Goal: Task Accomplishment & Management: Complete application form

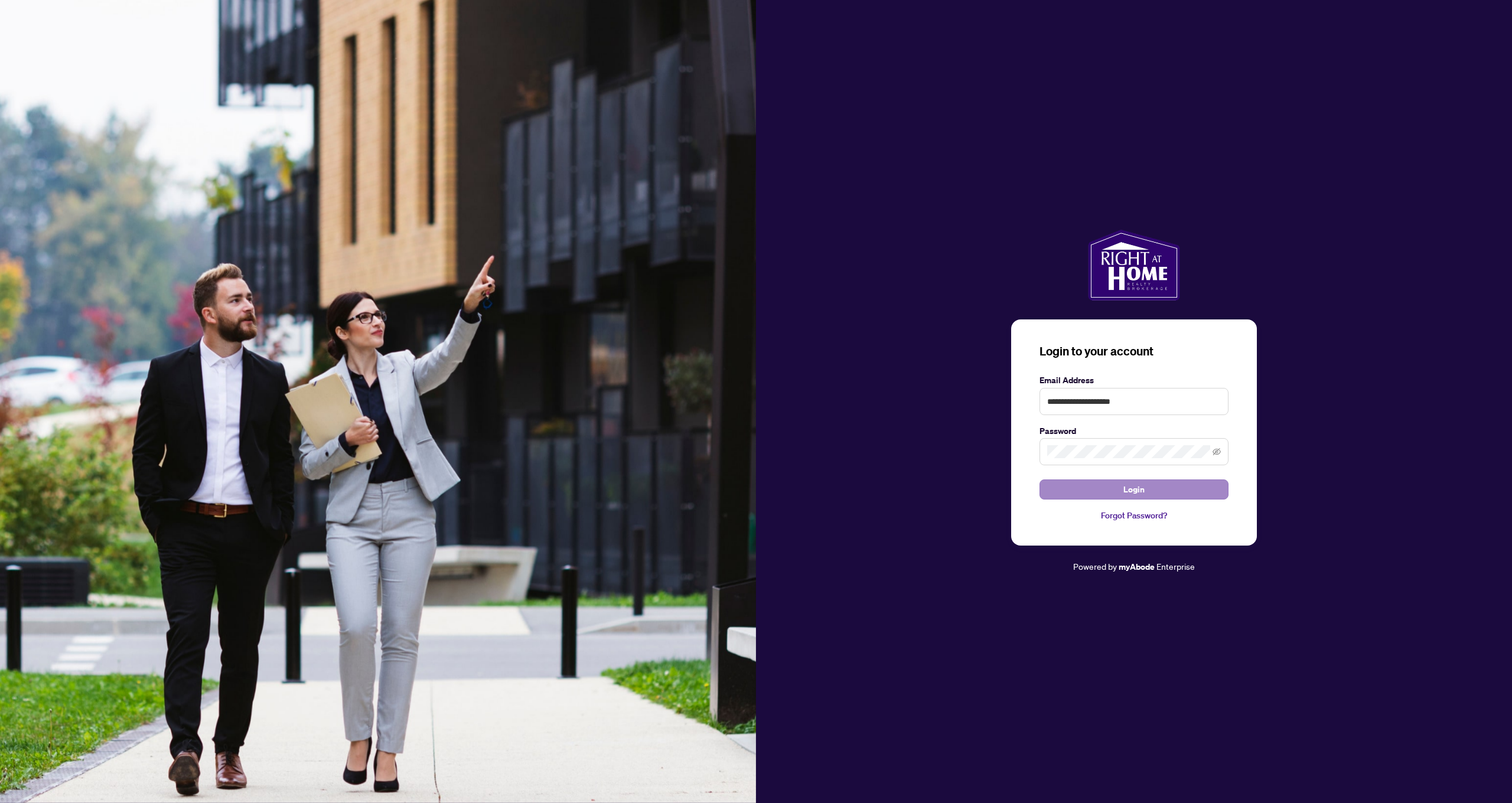
click at [1183, 495] on button "Login" at bounding box center [1134, 489] width 189 height 20
drag, startPoint x: 1143, startPoint y: 393, endPoint x: 1006, endPoint y: 394, distance: 137.0
click at [1006, 394] on div "**********" at bounding box center [1134, 401] width 756 height 344
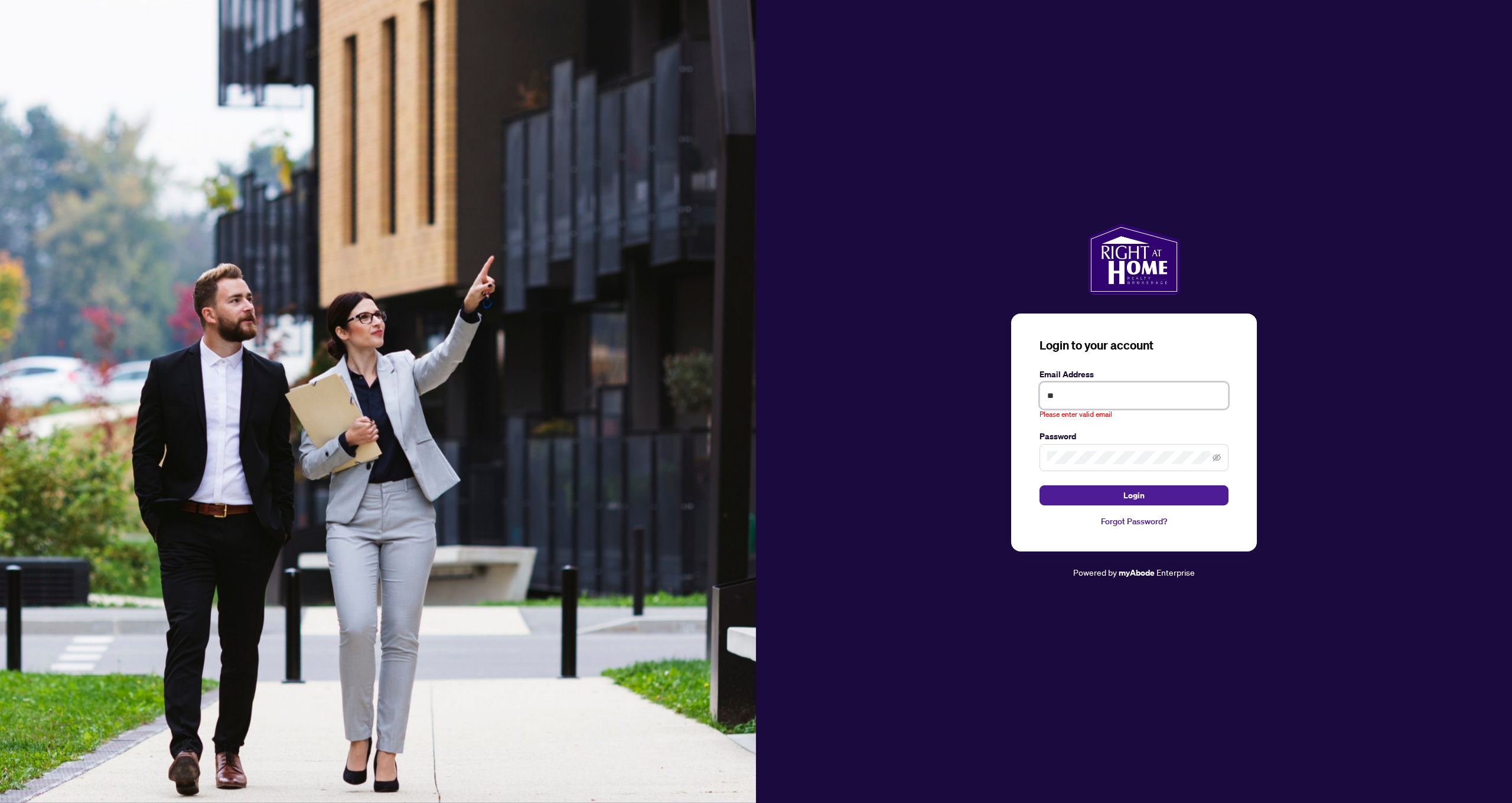
type input "*"
type input "**********"
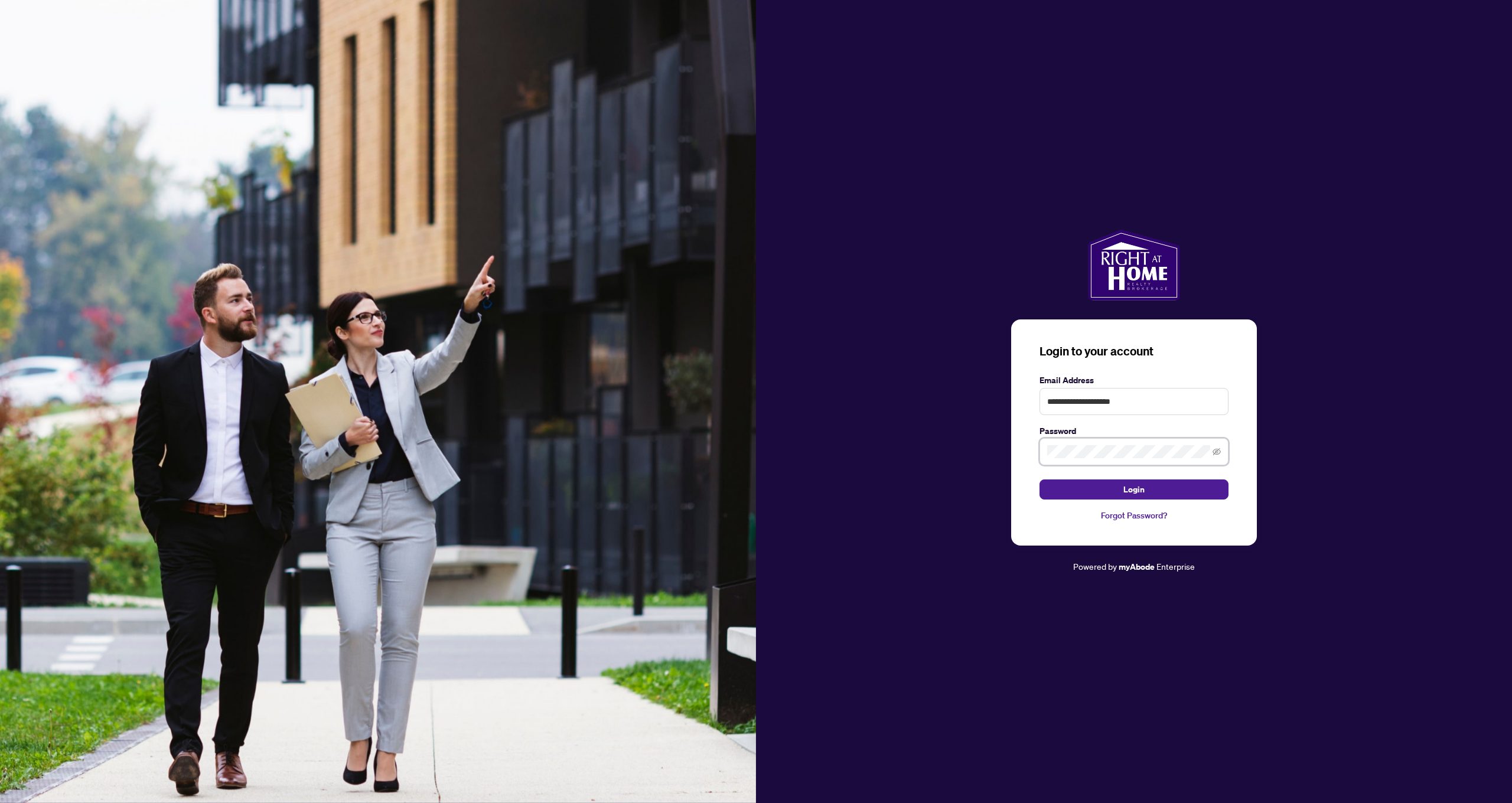
click at [993, 455] on div "**********" at bounding box center [1134, 401] width 756 height 344
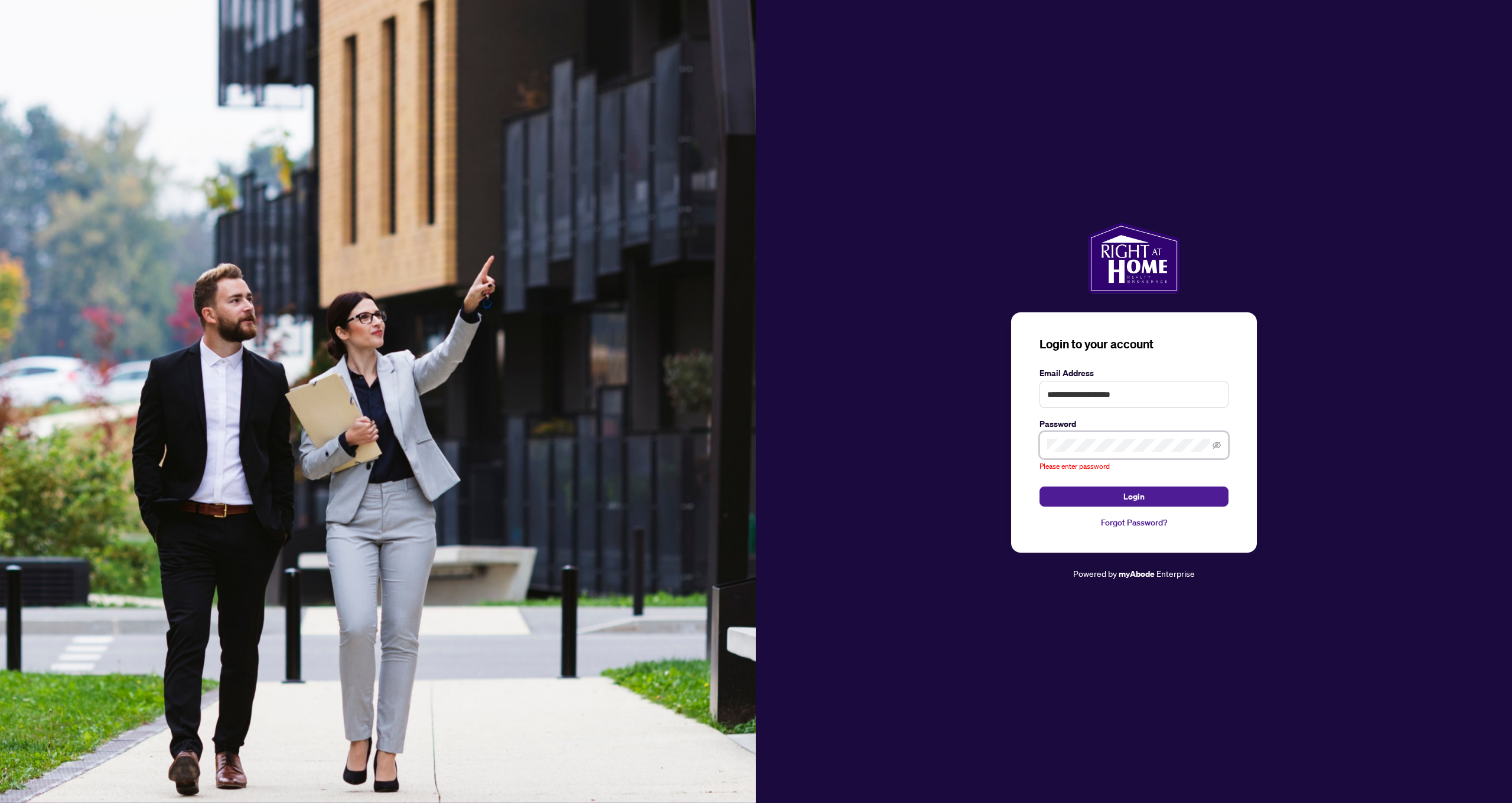
scroll to position [-1, 0]
click at [1139, 499] on span "Login" at bounding box center [1134, 496] width 22 height 19
click at [1143, 525] on link "Forgot Password?" at bounding box center [1134, 522] width 189 height 13
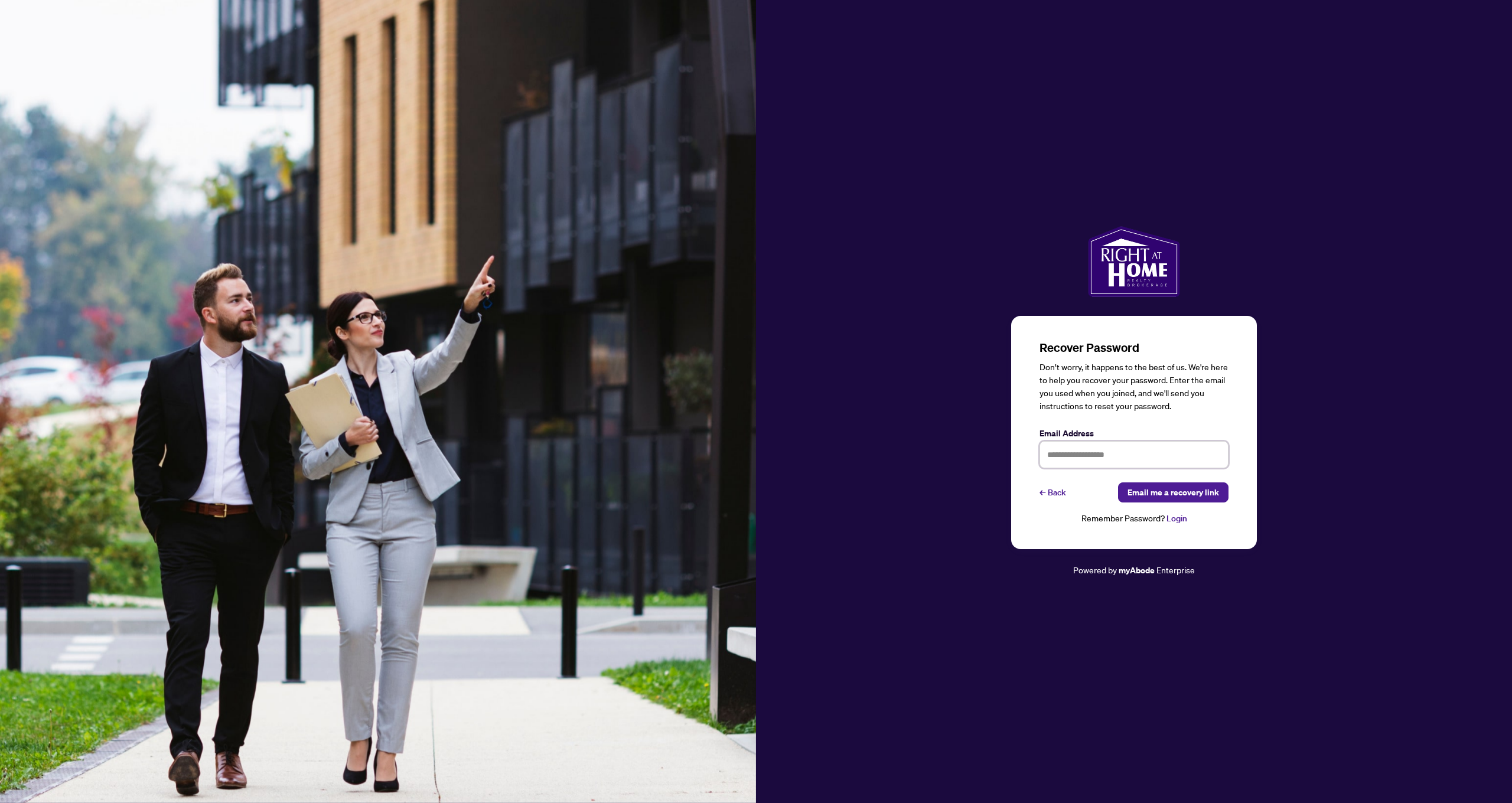
click at [1078, 457] on input "text" at bounding box center [1134, 454] width 189 height 27
type input "**********"
click at [1187, 494] on span "Email me a recovery link" at bounding box center [1173, 492] width 91 height 19
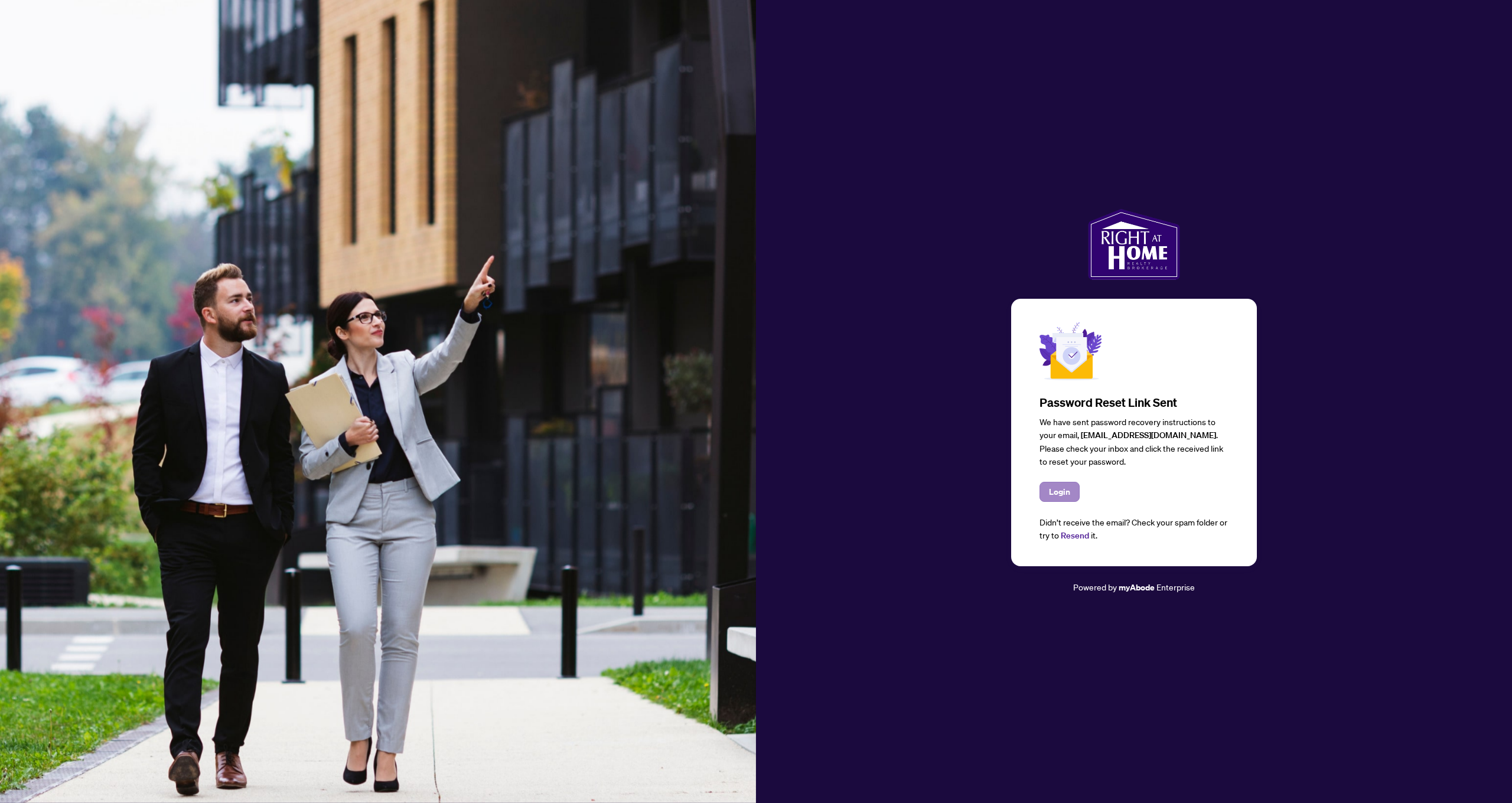
click at [1068, 492] on span "Login" at bounding box center [1060, 492] width 22 height 19
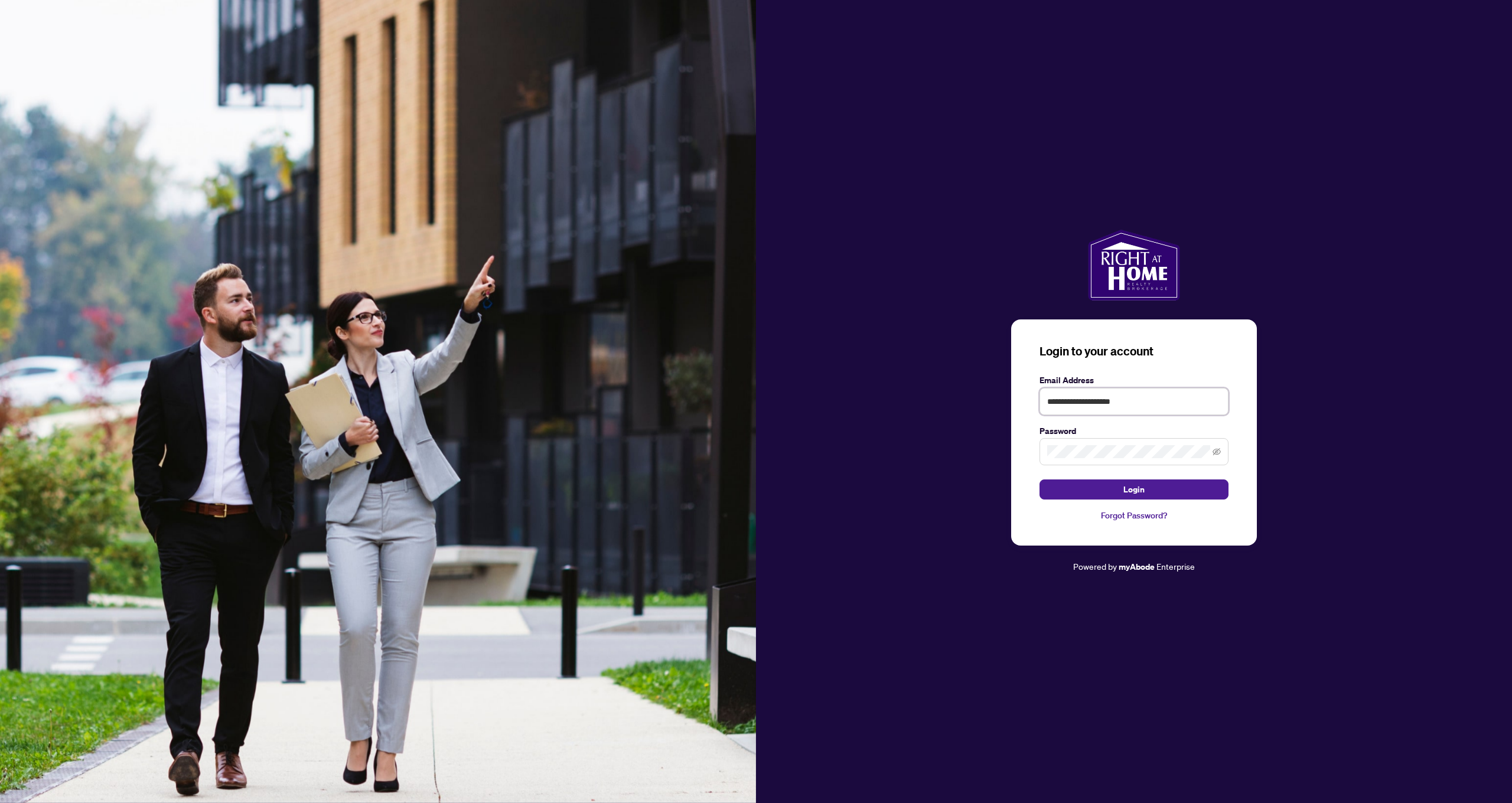
type input "**********"
click at [1160, 487] on button "Login" at bounding box center [1134, 489] width 189 height 20
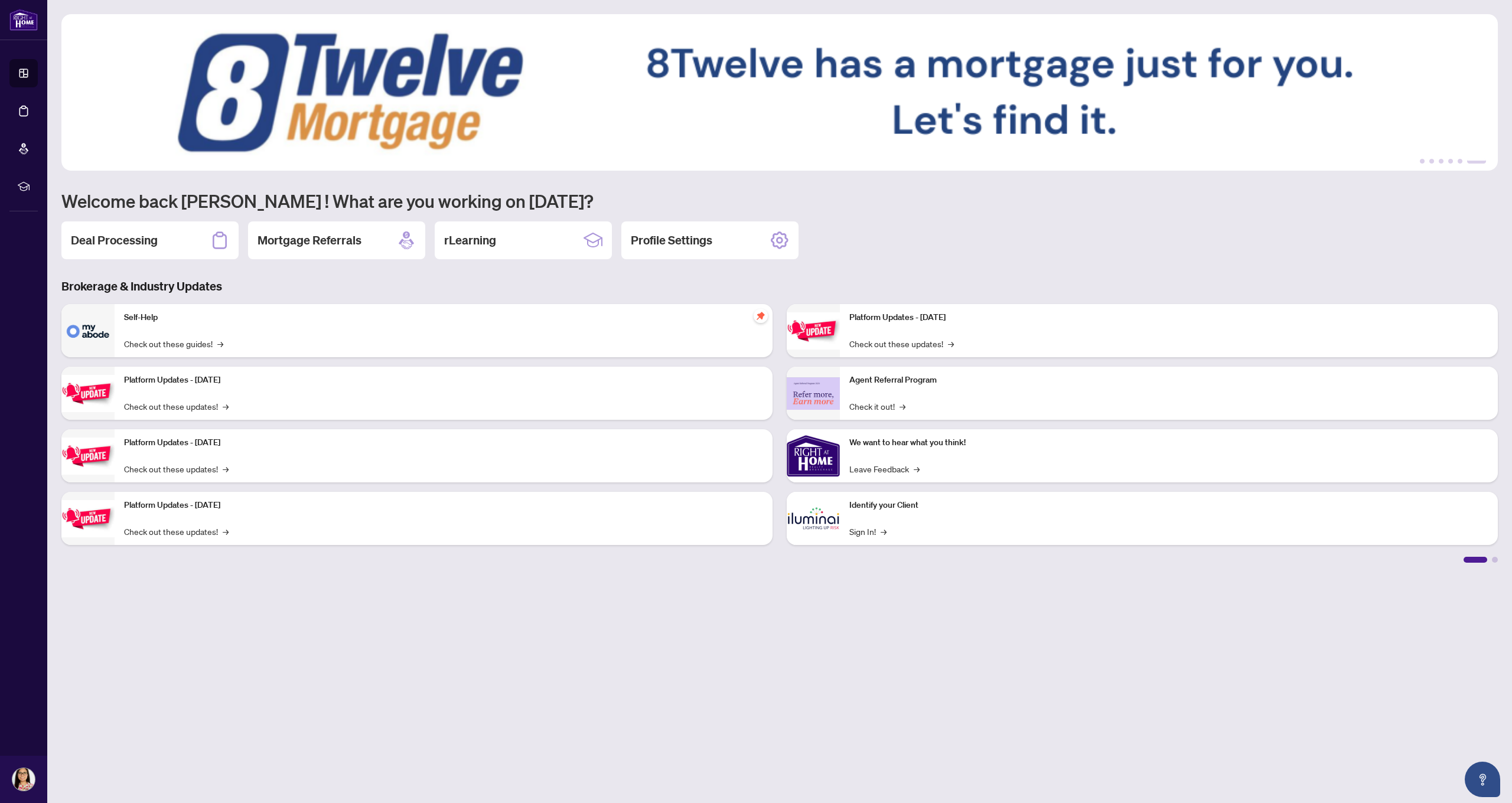
scroll to position [2, 0]
click at [275, 334] on div "Self-Help Check out these guides! →" at bounding box center [443, 331] width 658 height 53
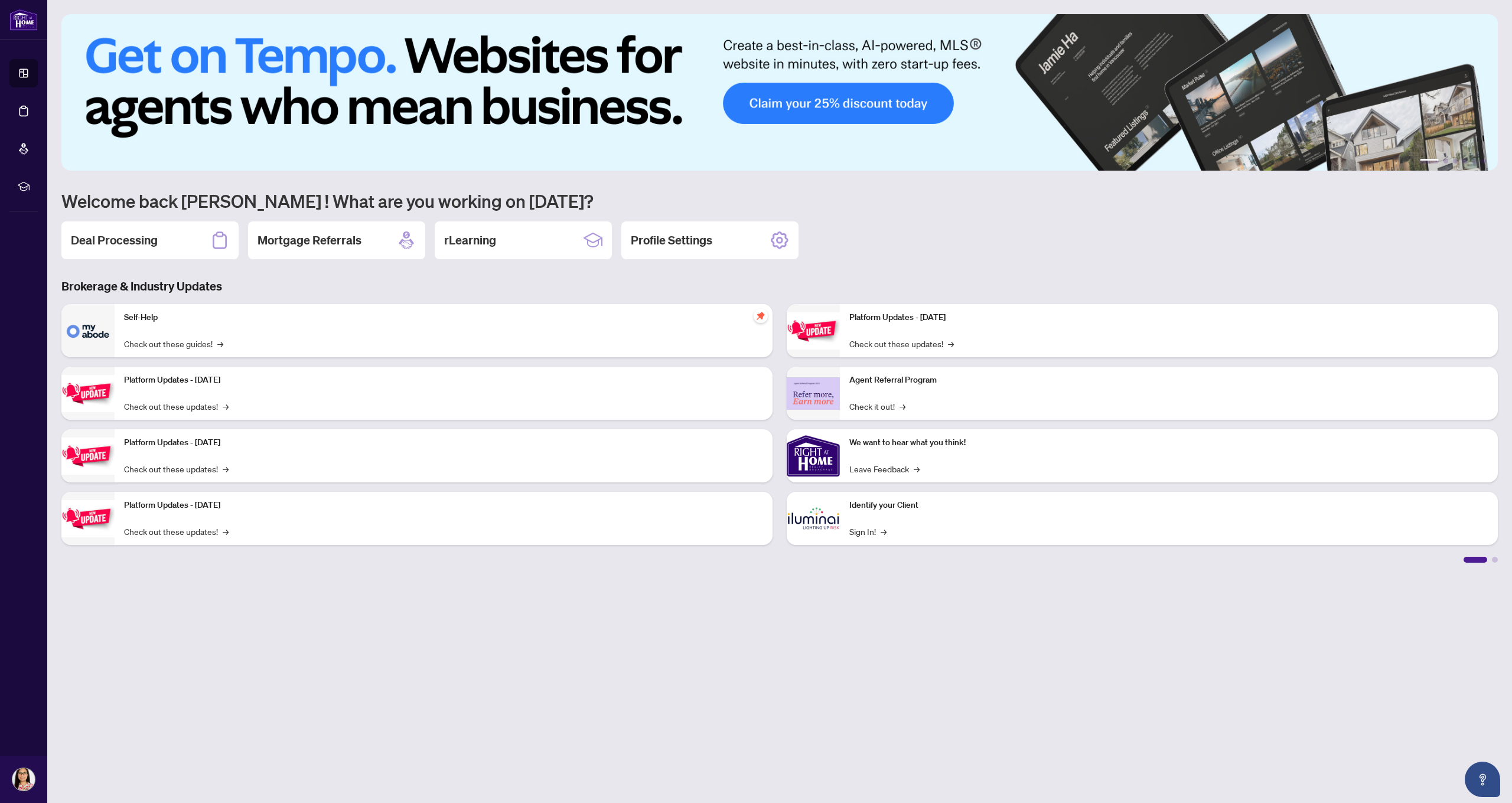
click at [100, 329] on img at bounding box center [87, 331] width 53 height 53
click at [74, 334] on img at bounding box center [87, 331] width 53 height 53
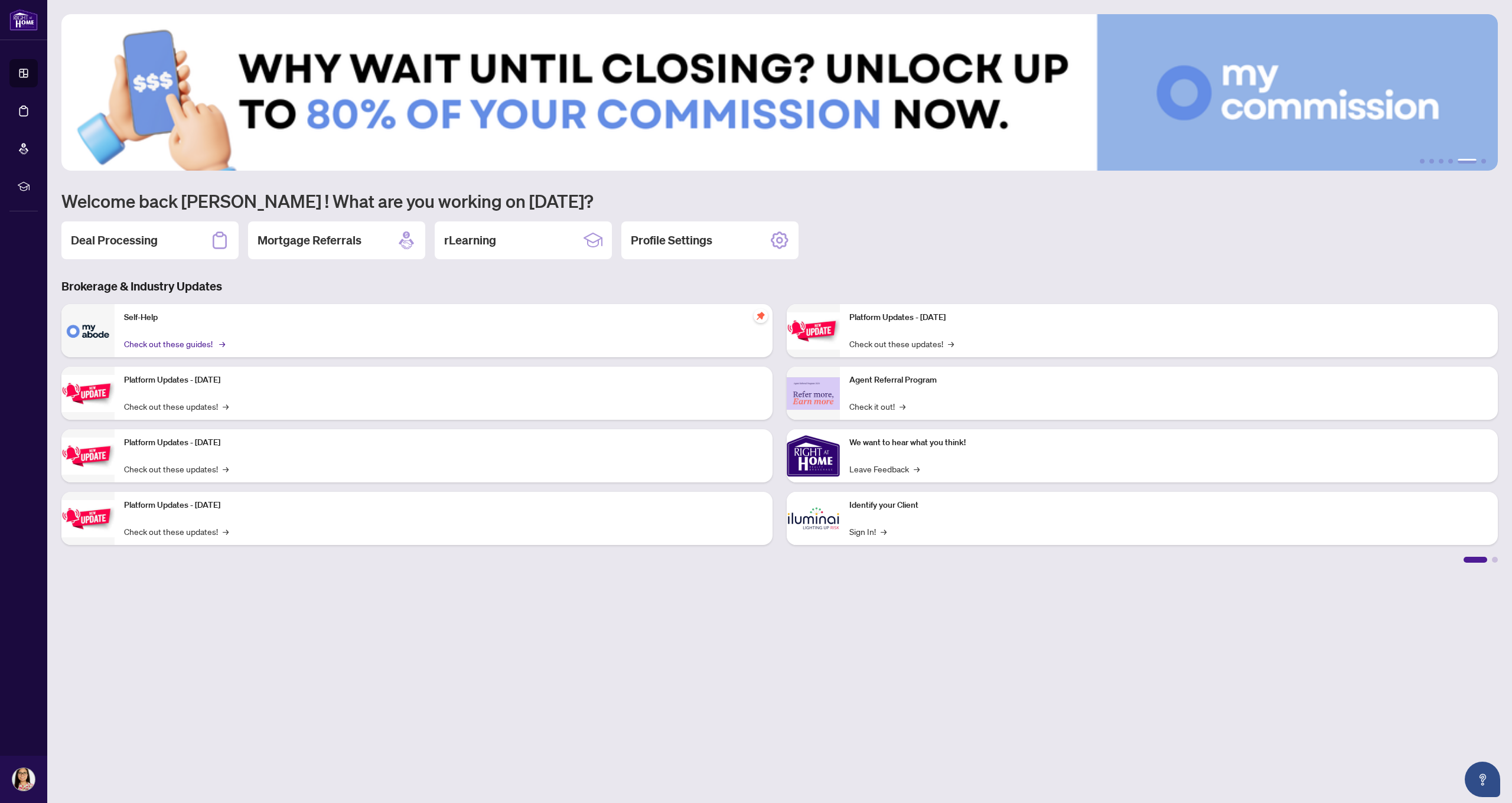
click at [138, 342] on link "Check out these guides! →" at bounding box center [173, 343] width 99 height 13
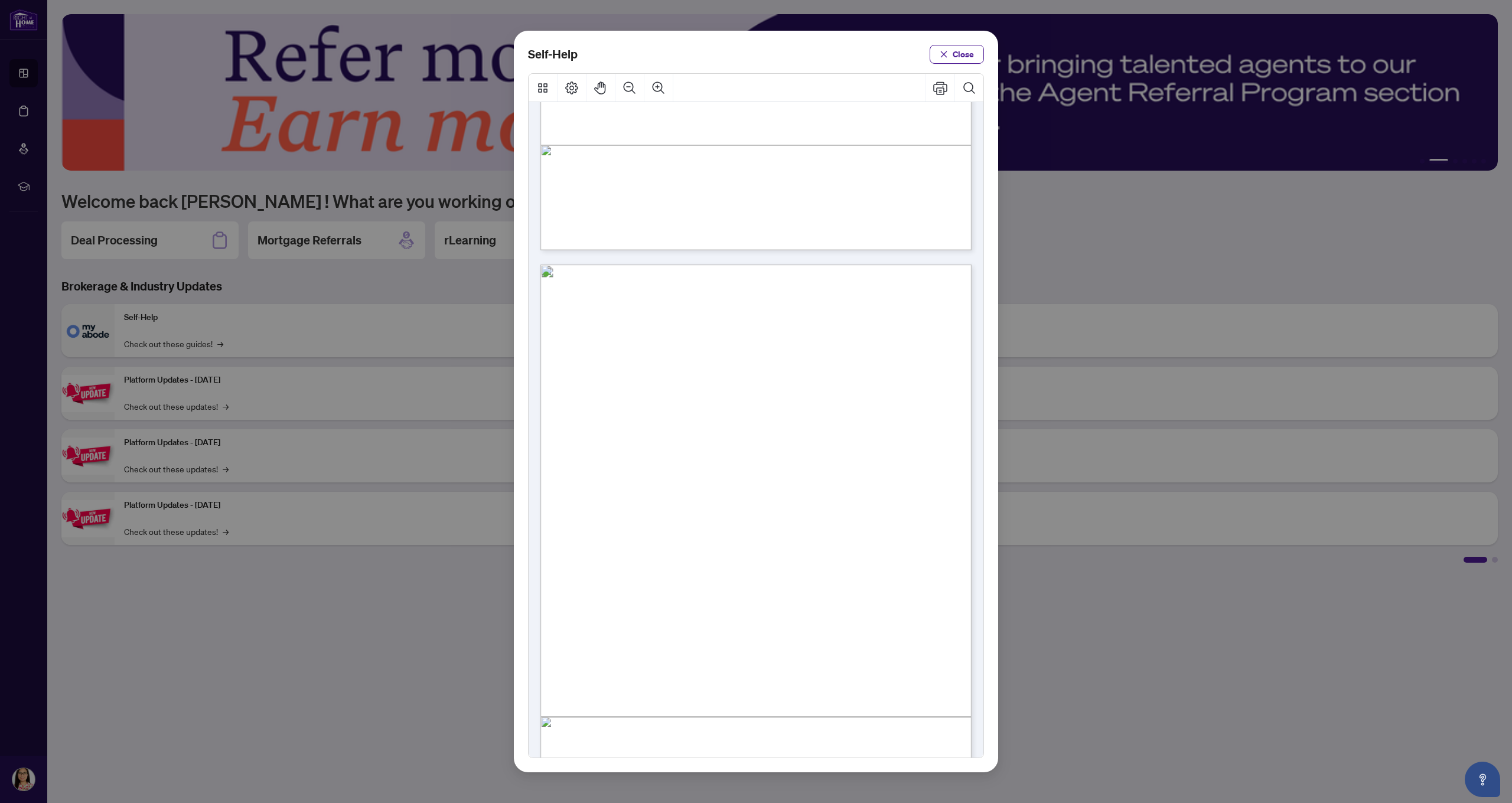
scroll to position [2, 1]
click at [948, 56] on icon "close" at bounding box center [944, 54] width 9 height 9
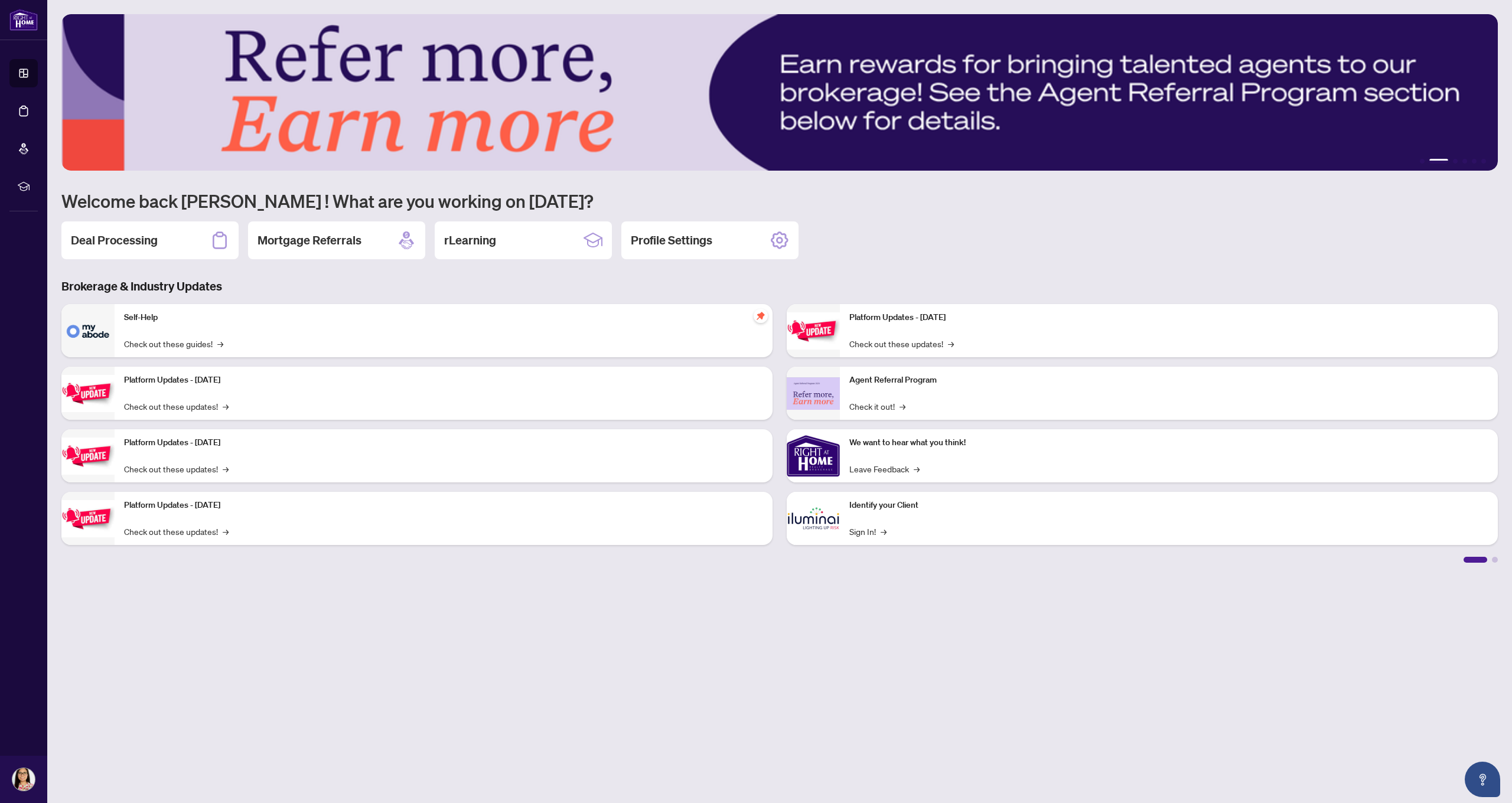
scroll to position [0, 0]
click at [186, 250] on div "Deal Processing" at bounding box center [149, 240] width 177 height 38
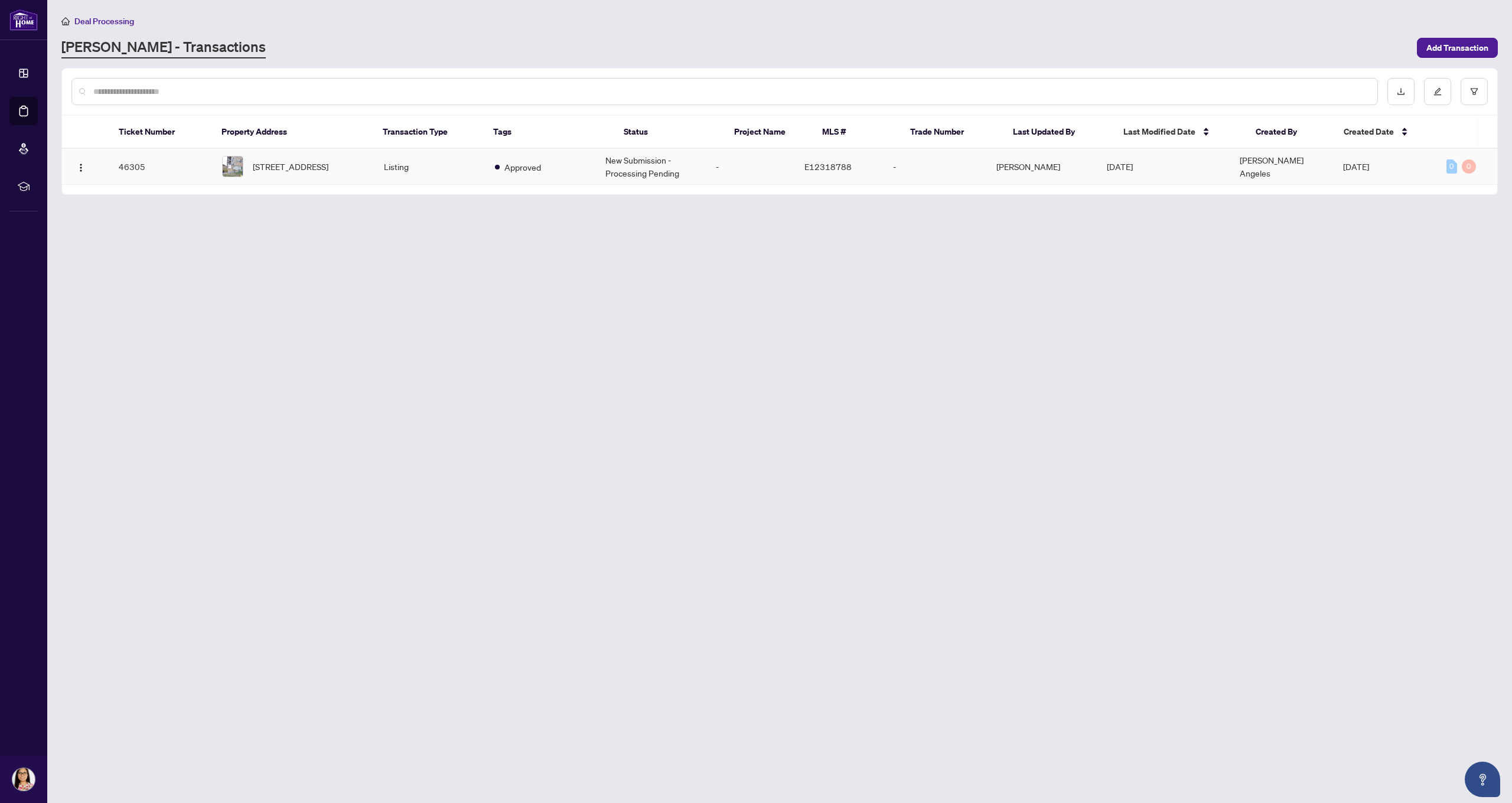
scroll to position [1, 0]
click at [313, 168] on span "[STREET_ADDRESS]" at bounding box center [291, 166] width 76 height 13
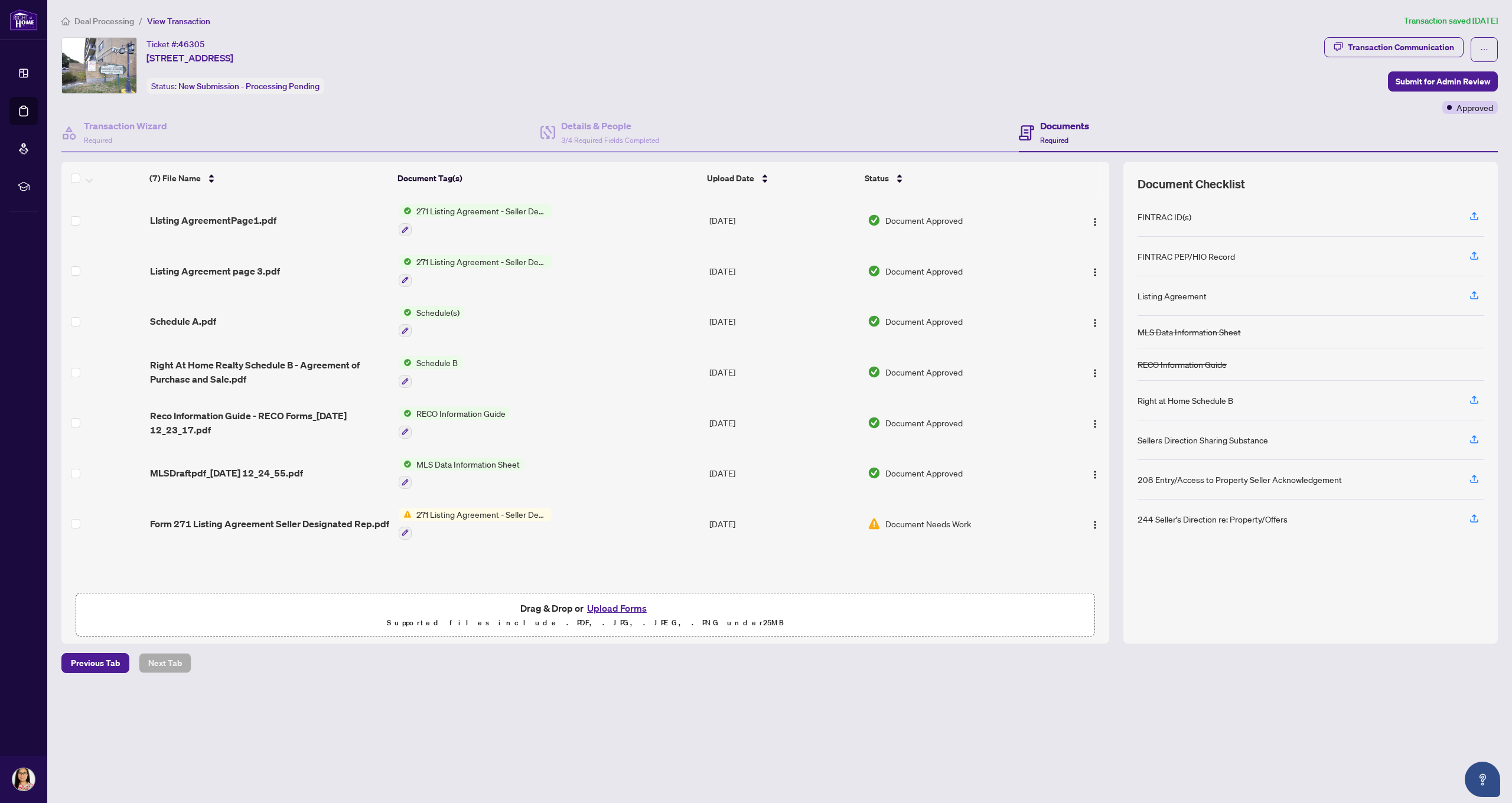
click at [611, 608] on button "Upload Forms" at bounding box center [617, 608] width 66 height 15
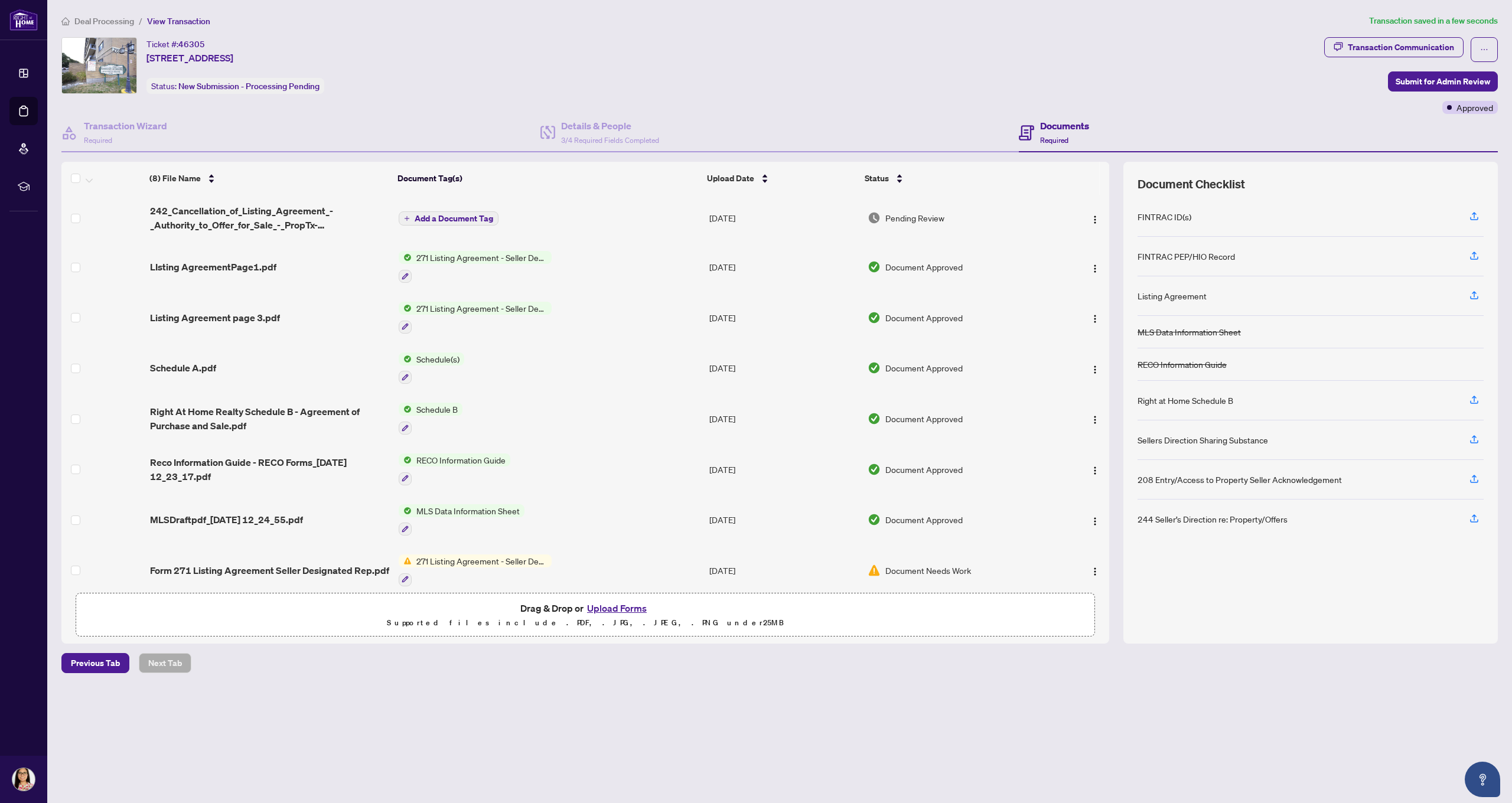
scroll to position [4, 0]
click at [78, 214] on span at bounding box center [76, 216] width 9 height 9
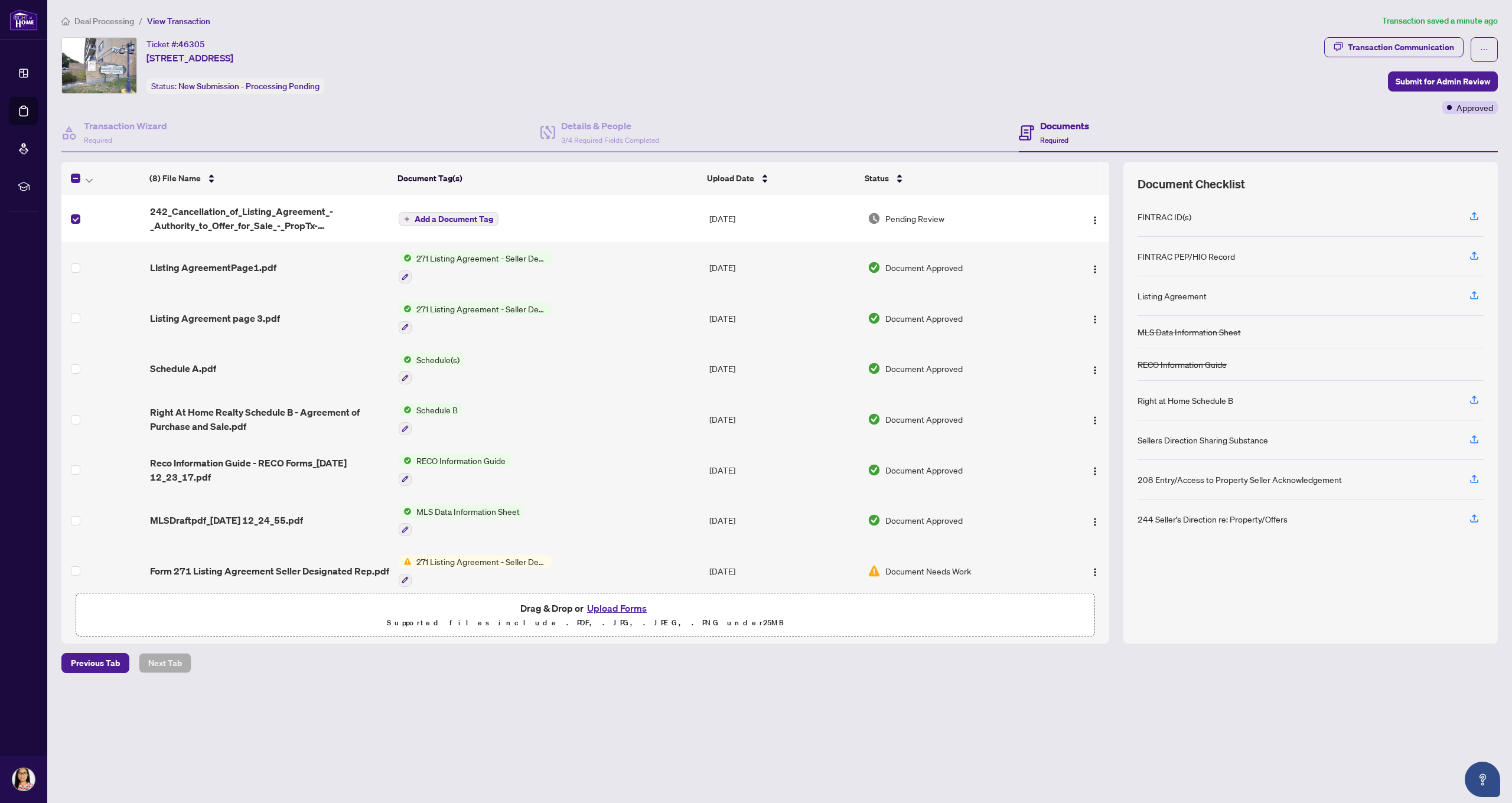
scroll to position [0, 0]
click at [1409, 80] on span "Submit for Admin Review" at bounding box center [1443, 81] width 94 height 19
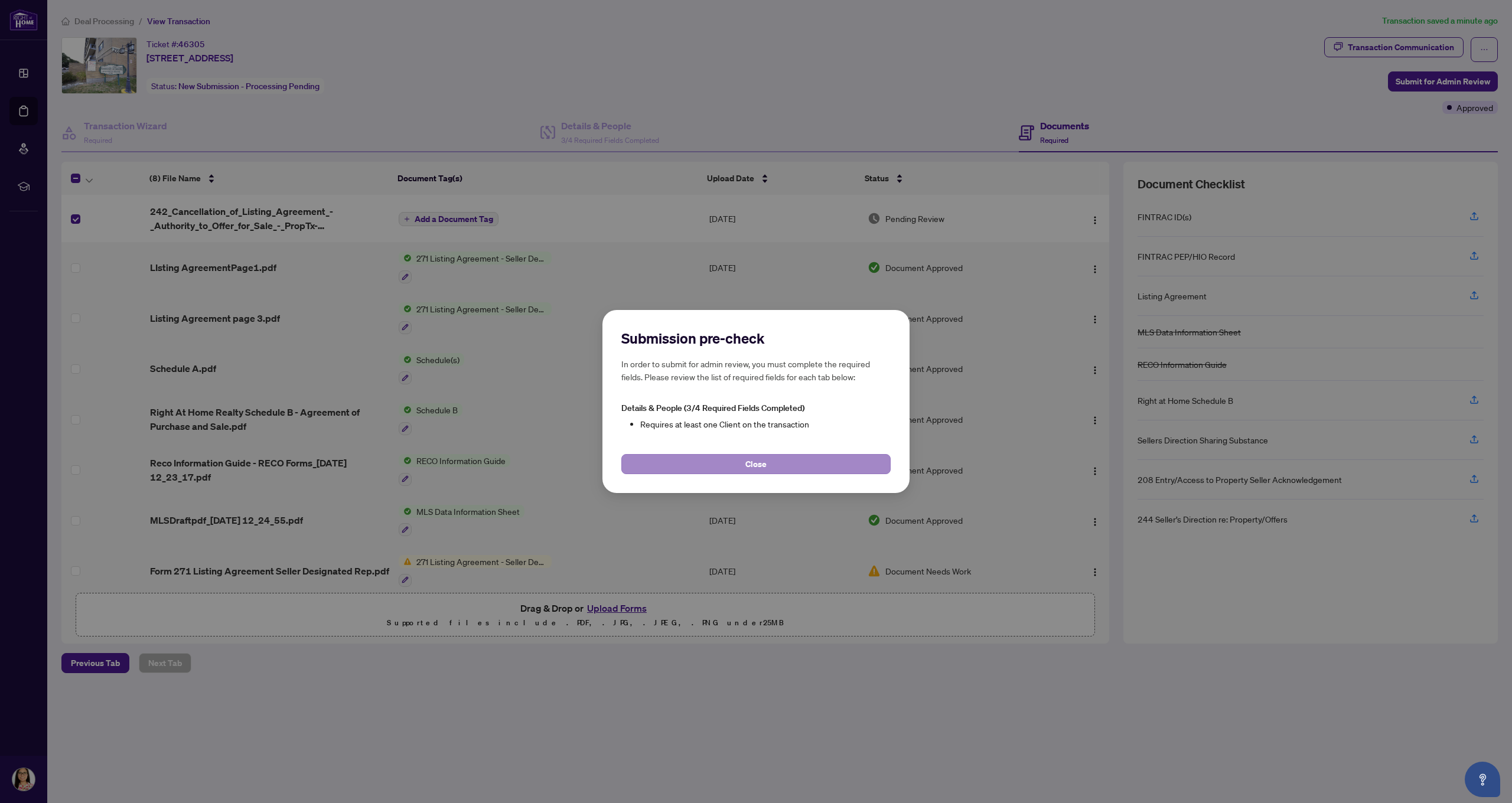
click at [713, 462] on button "Close" at bounding box center [756, 464] width 269 height 20
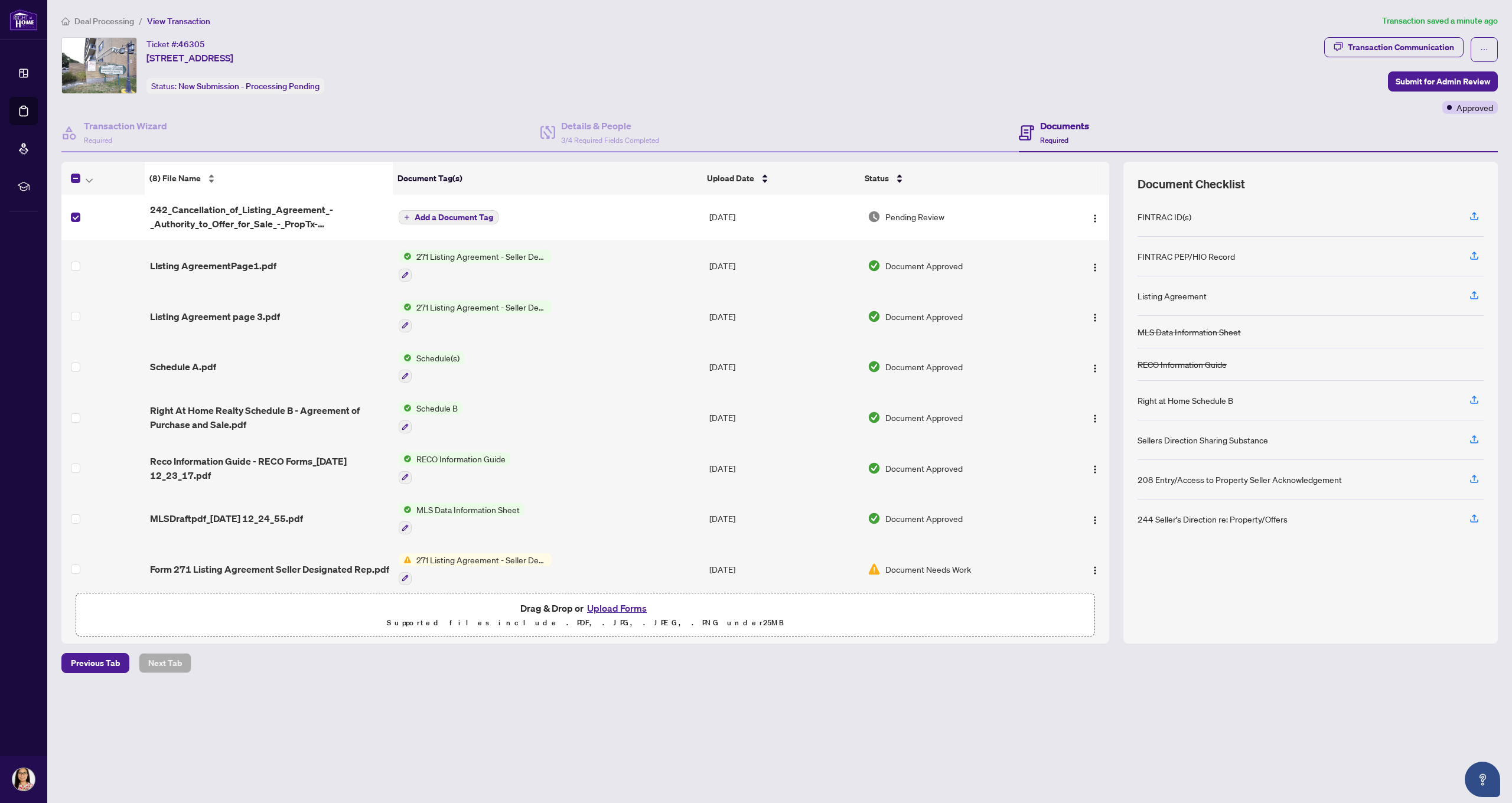
scroll to position [4, 0]
click at [1483, 53] on icon "ellipsis" at bounding box center [1484, 49] width 9 height 9
click at [1325, 90] on div "Transaction Communication Submit for Admin Review Approved" at bounding box center [1411, 75] width 174 height 77
click at [77, 221] on span at bounding box center [76, 219] width 9 height 9
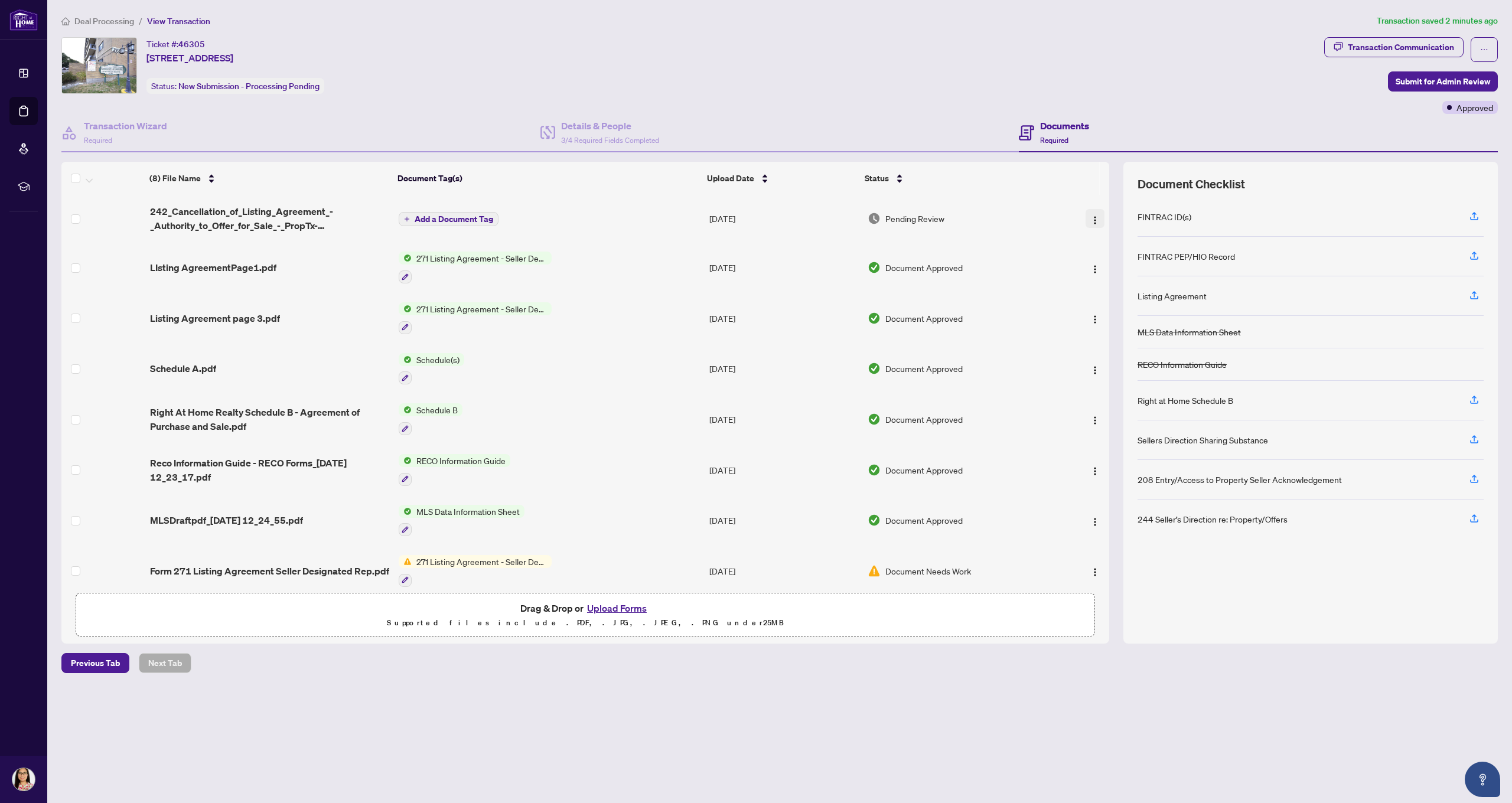
click at [1091, 217] on img "button" at bounding box center [1095, 220] width 9 height 9
click at [378, 735] on main "Deal Processing / View Transaction Transaction saved 3 minutes ago Ticket #: 46…" at bounding box center [779, 401] width 1465 height 803
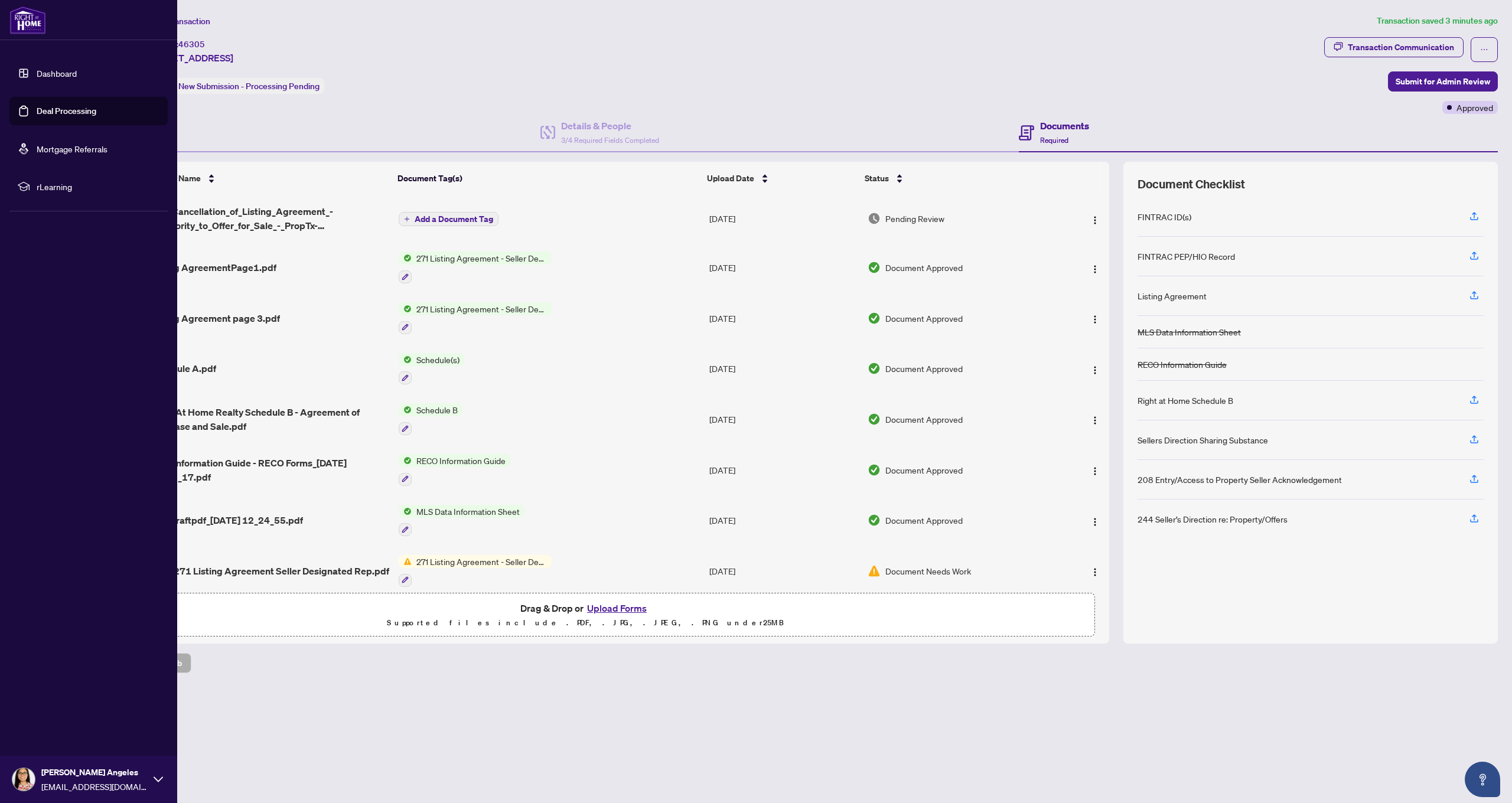
click at [59, 73] on link "Dashboard" at bounding box center [56, 73] width 40 height 11
